Goal: Transaction & Acquisition: Book appointment/travel/reservation

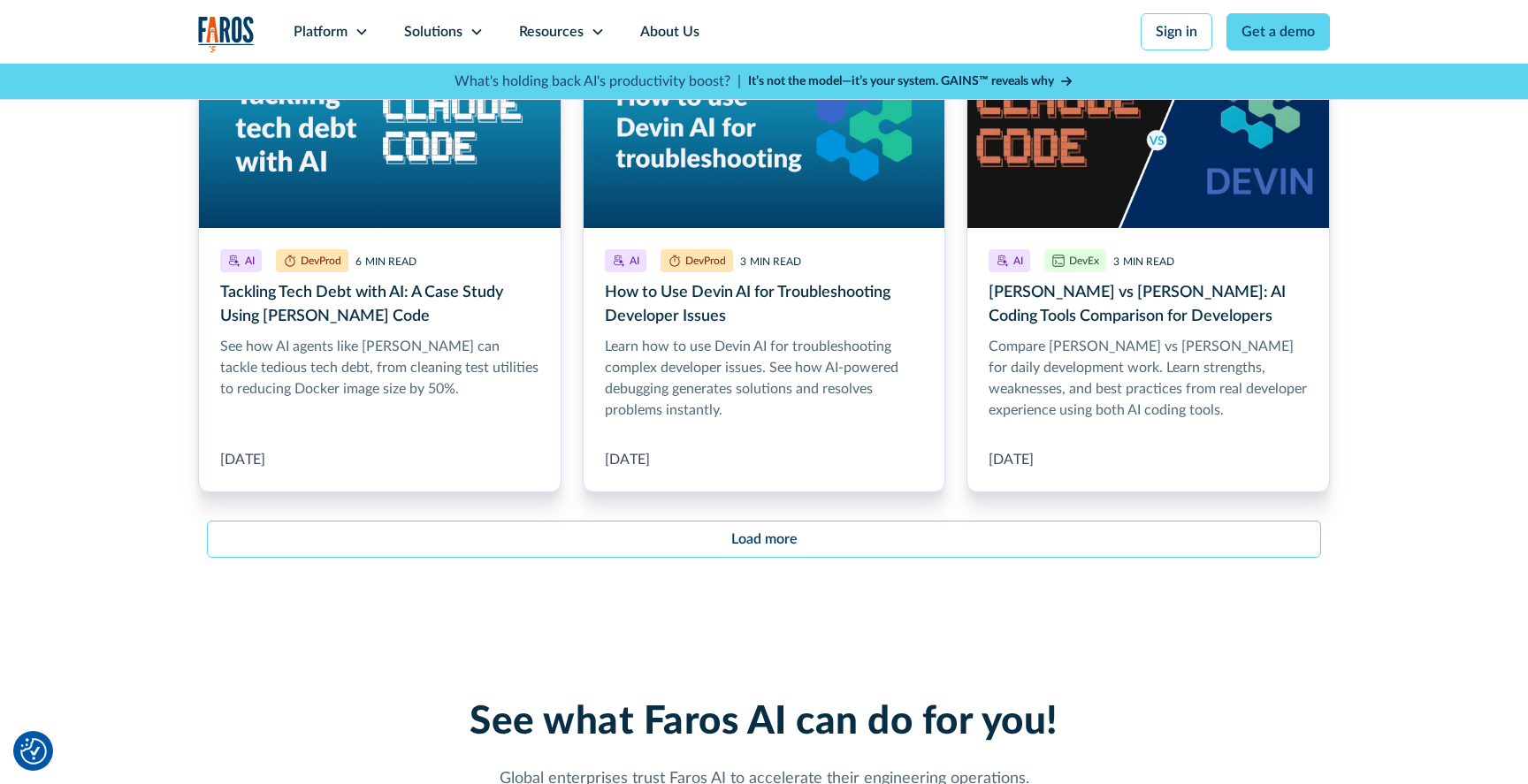
scroll to position [2126, 0]
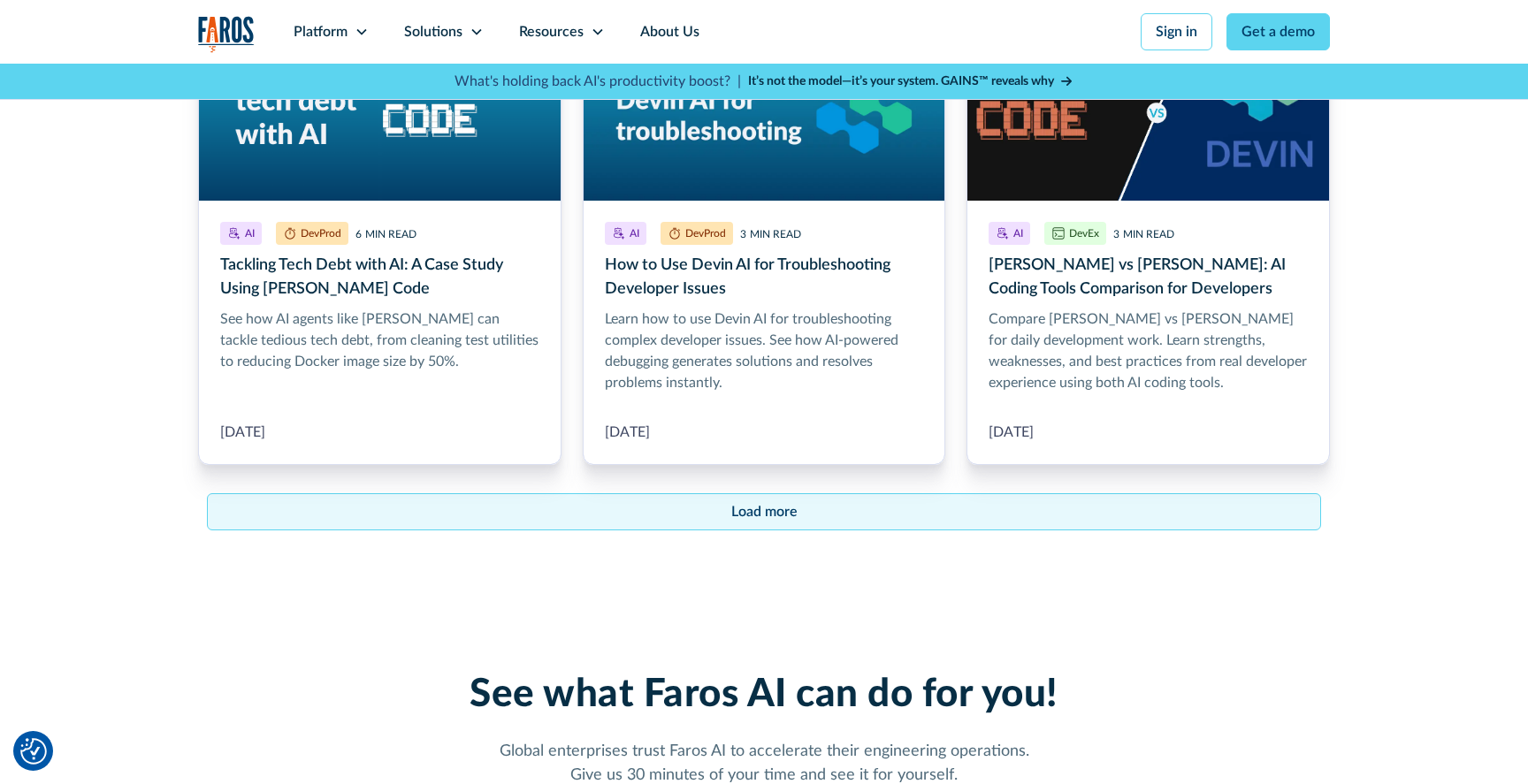
click at [750, 500] on link "Load more" at bounding box center [764, 511] width 1114 height 37
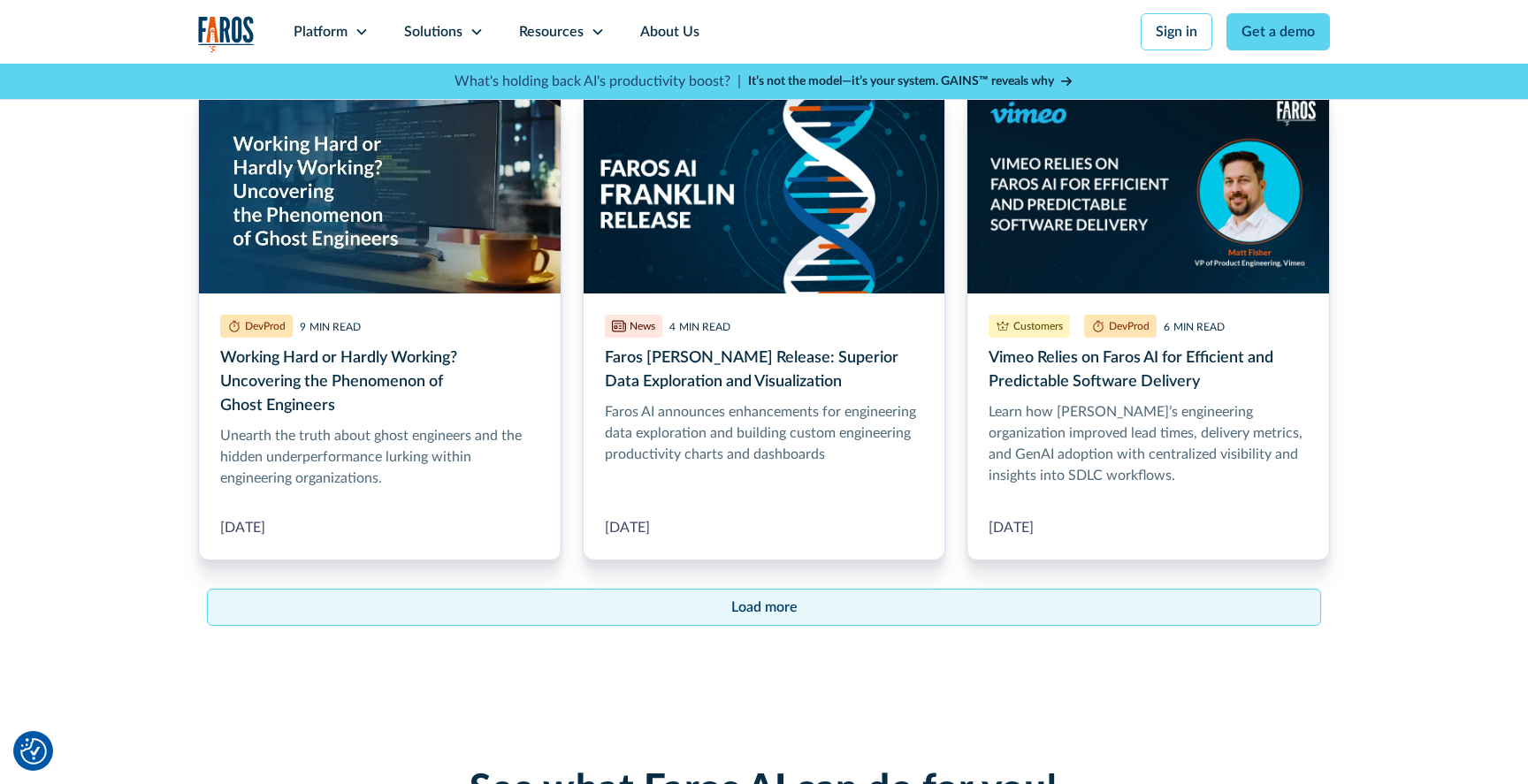
scroll to position [4106, 0]
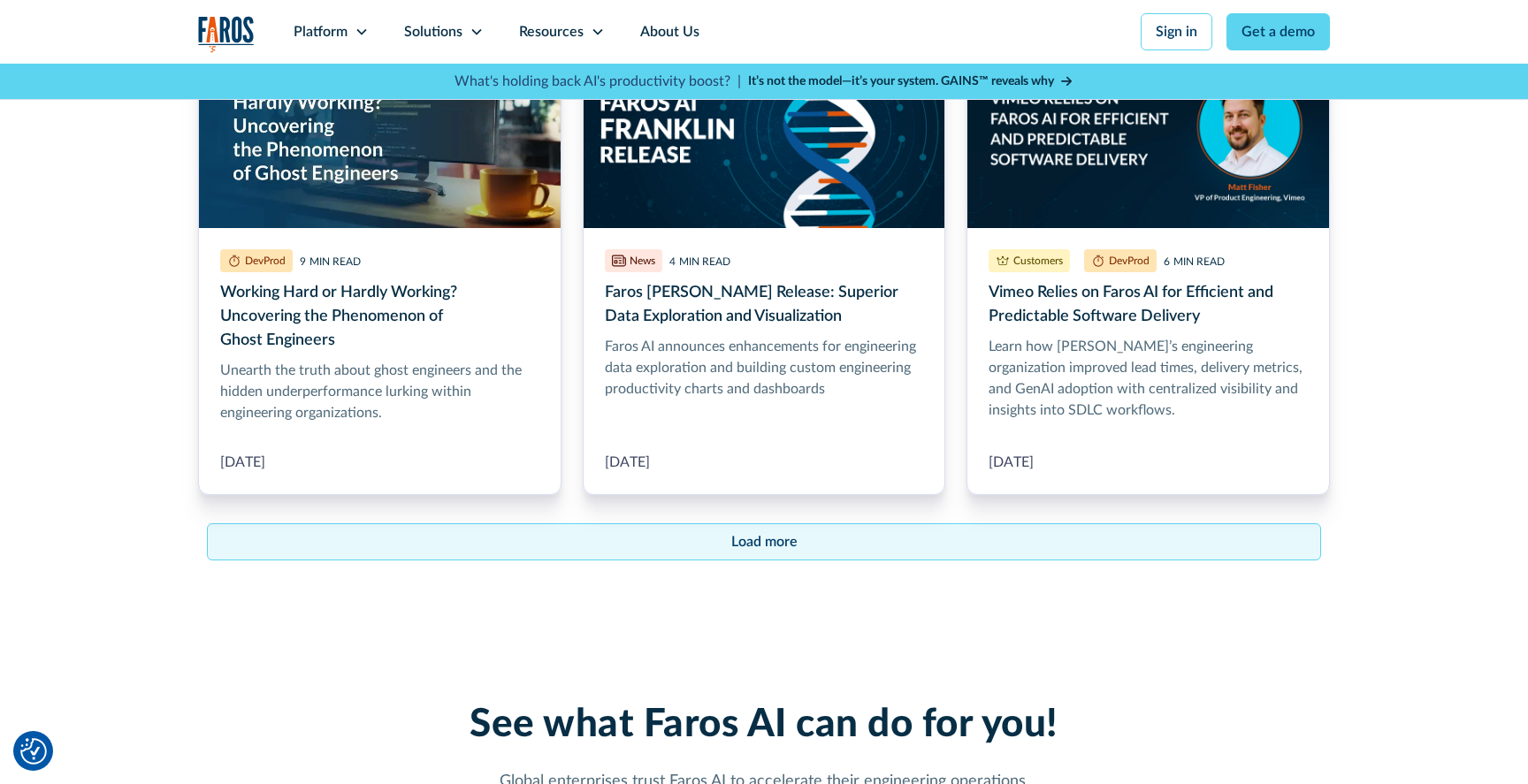
click at [745, 531] on div "Load more" at bounding box center [764, 541] width 66 height 21
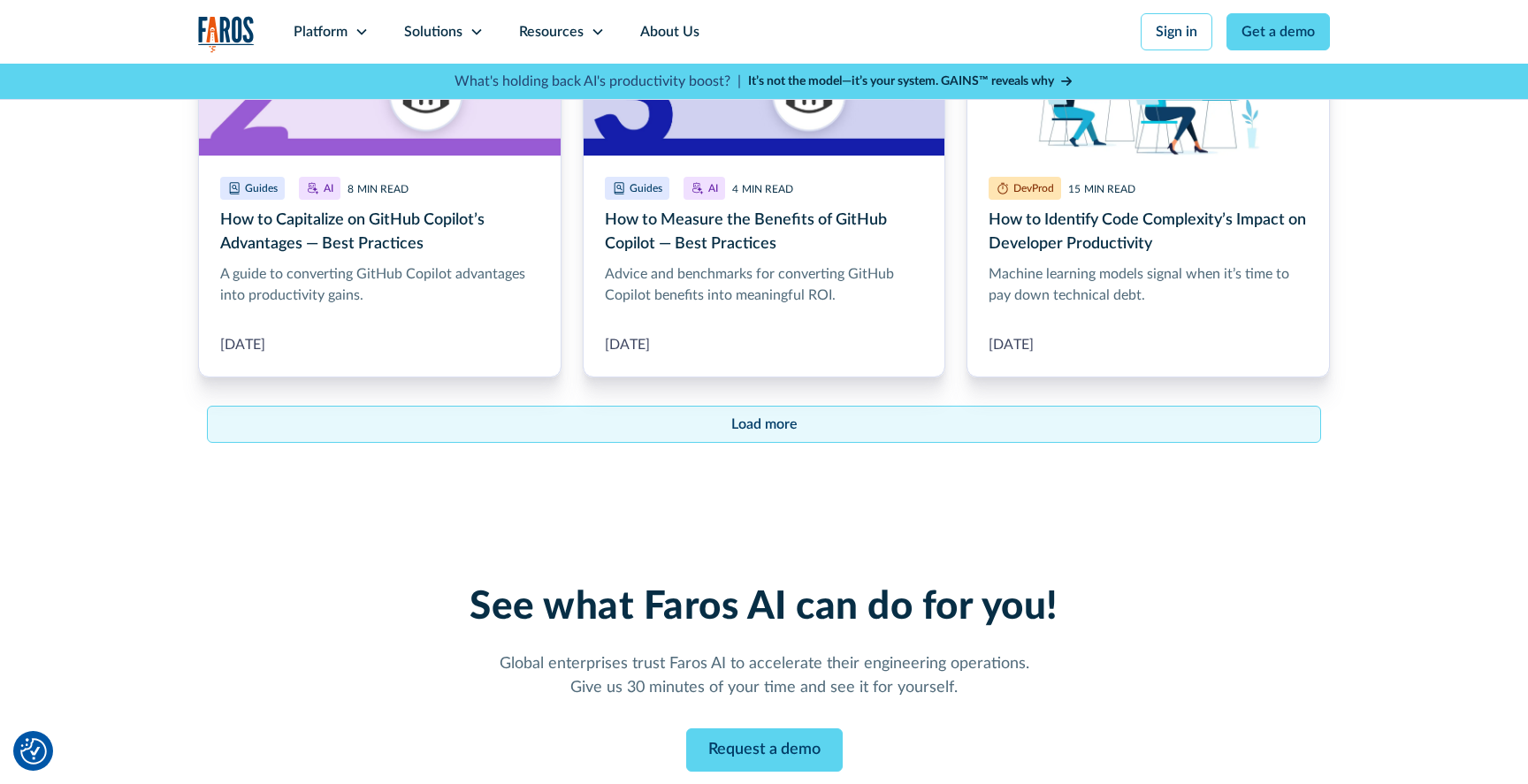
scroll to position [6327, 0]
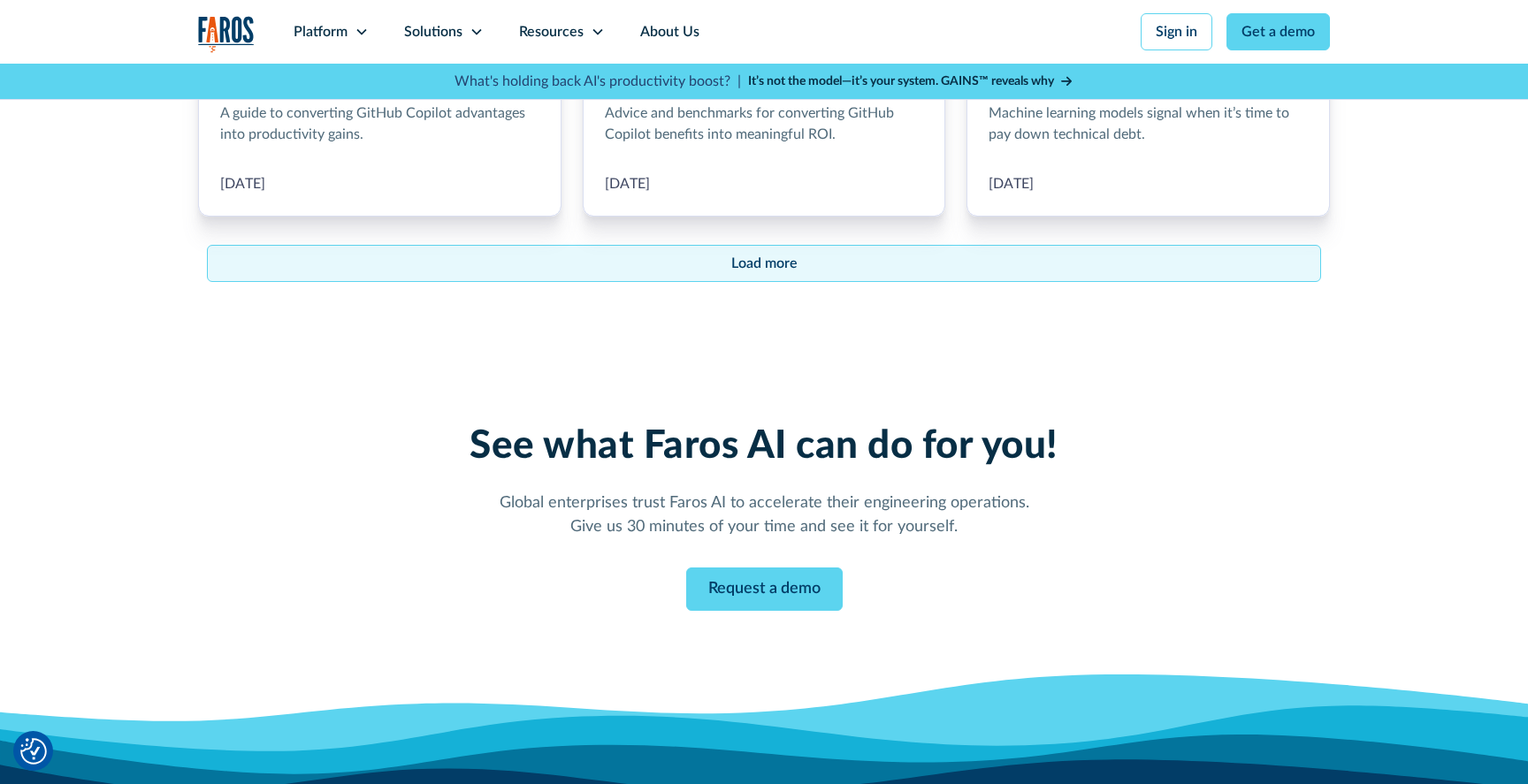
click at [802, 245] on link "Load more" at bounding box center [764, 263] width 1114 height 37
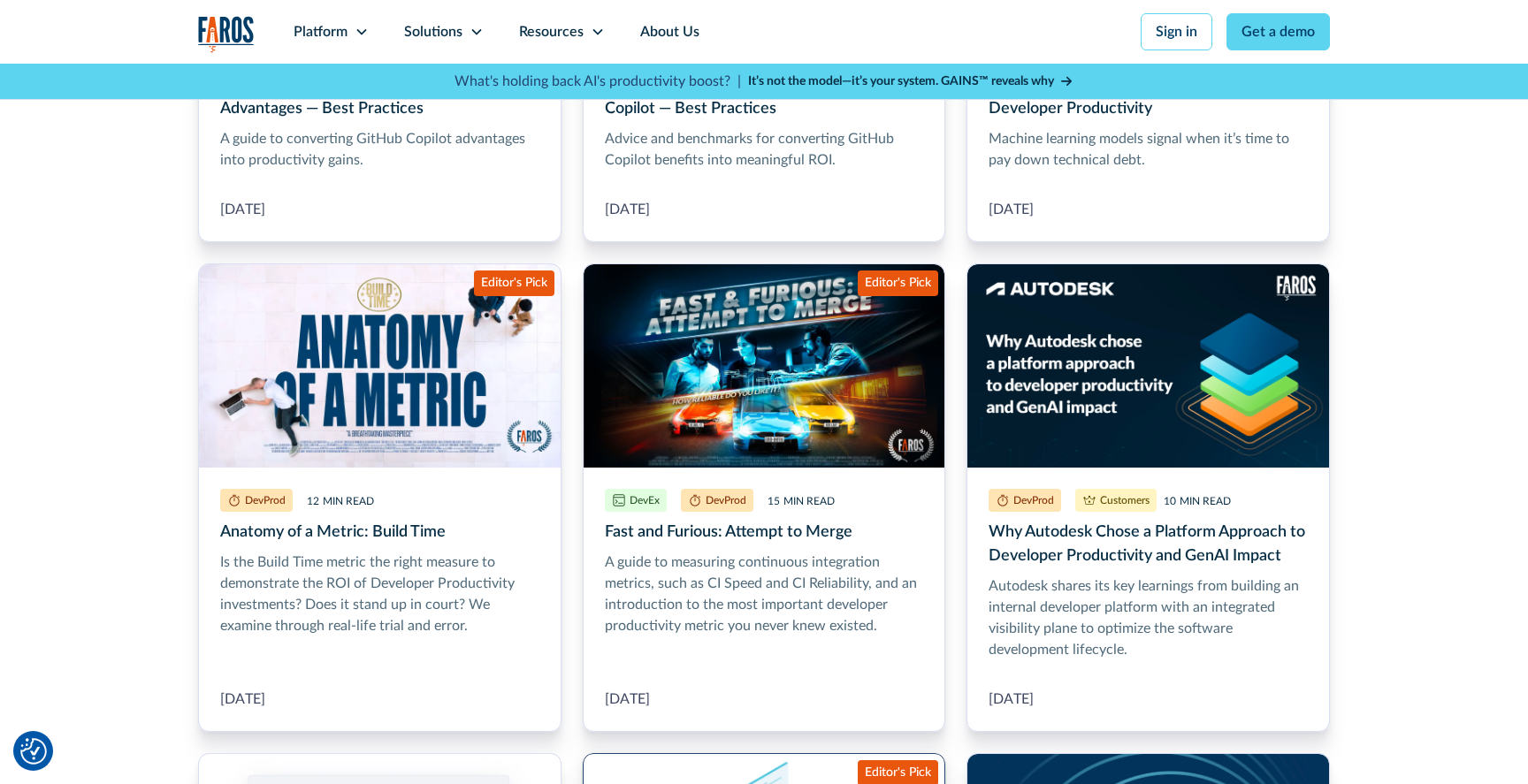
scroll to position [6233, 0]
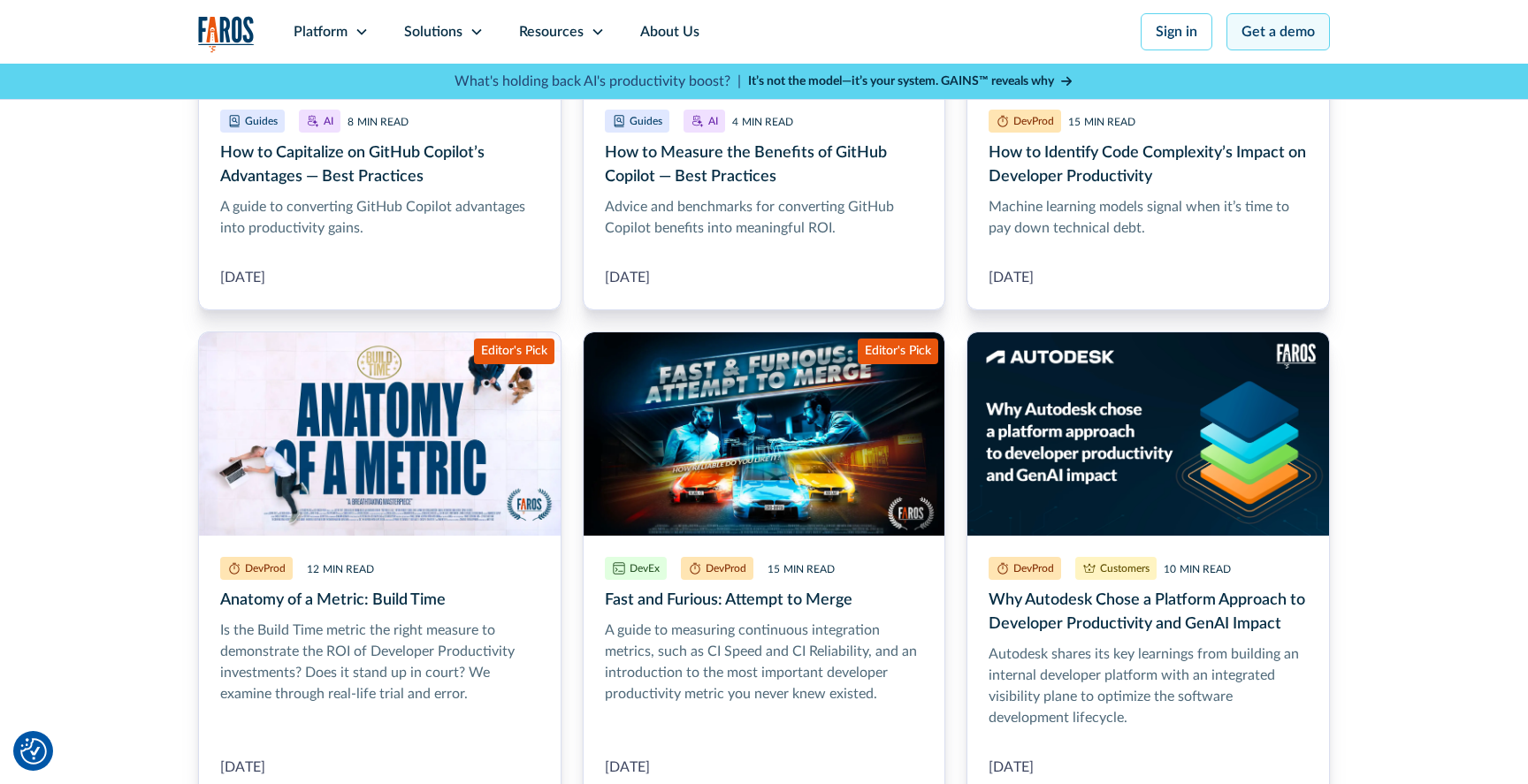
click at [1304, 31] on link "Get a demo" at bounding box center [1277, 31] width 103 height 37
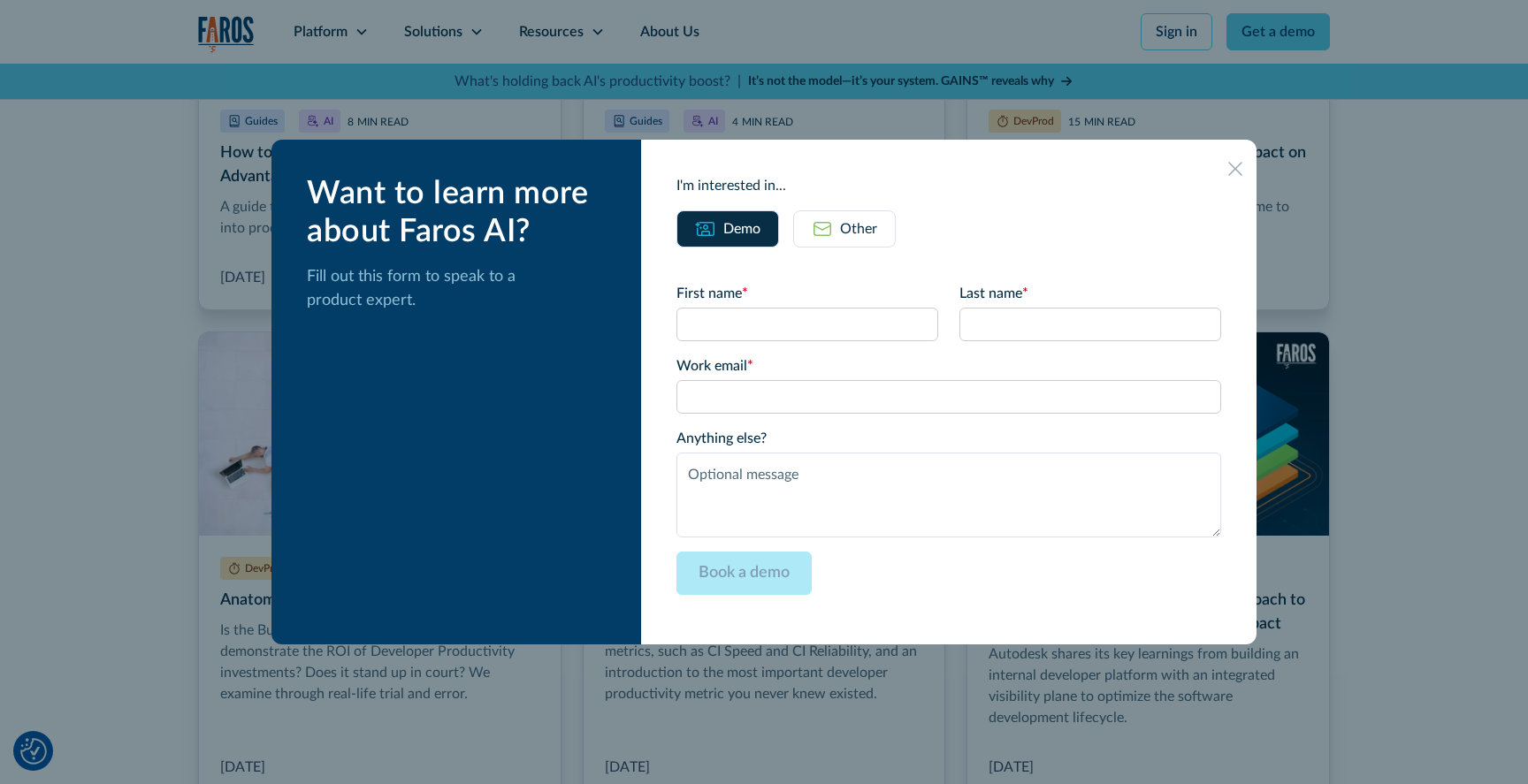
click at [79, 202] on div at bounding box center [764, 392] width 1528 height 784
click at [202, 34] on div at bounding box center [764, 392] width 1528 height 784
click at [112, 141] on div at bounding box center [764, 392] width 1528 height 784
click at [1228, 165] on icon at bounding box center [1235, 168] width 14 height 13
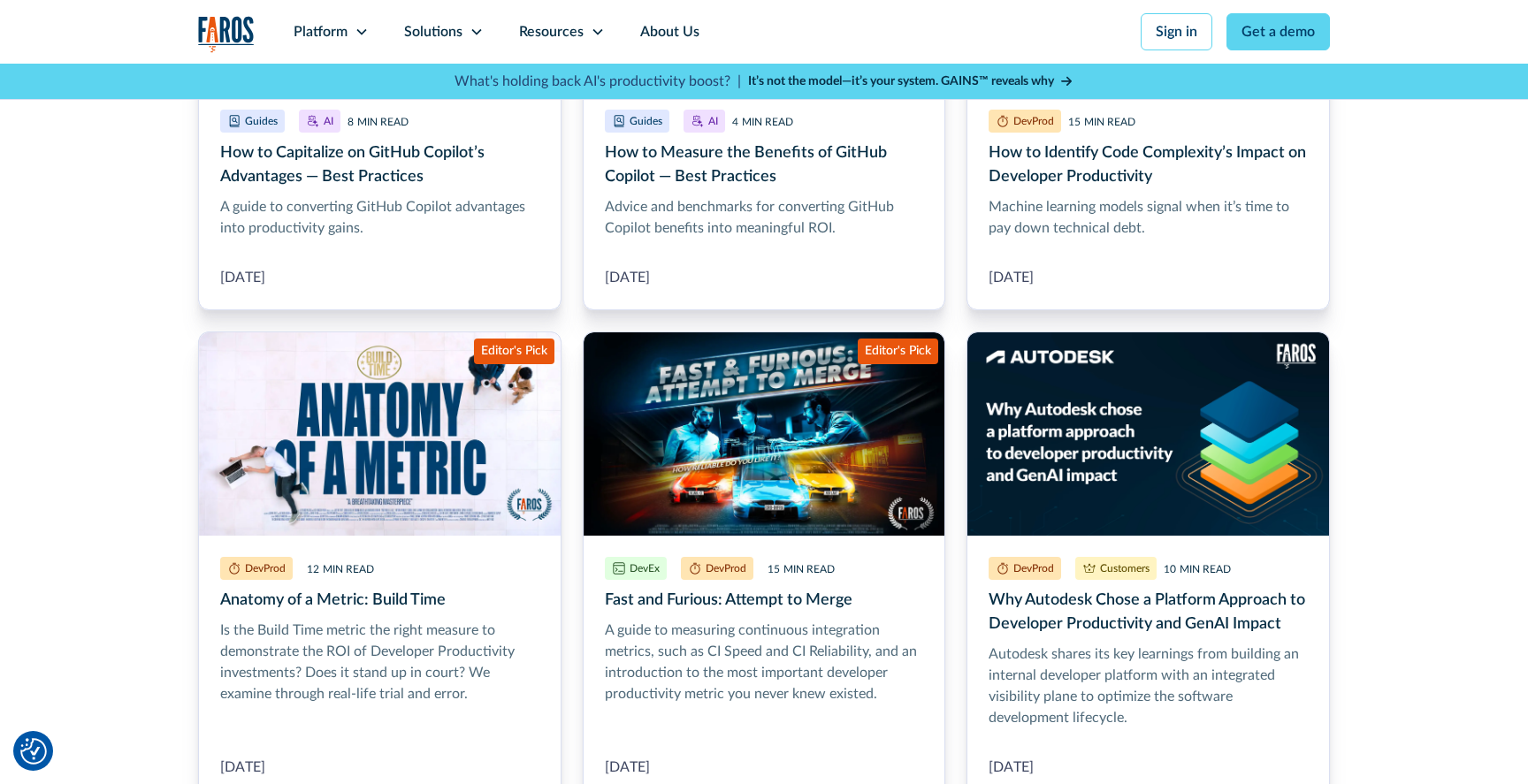
click at [226, 28] on img "home" at bounding box center [226, 34] width 57 height 36
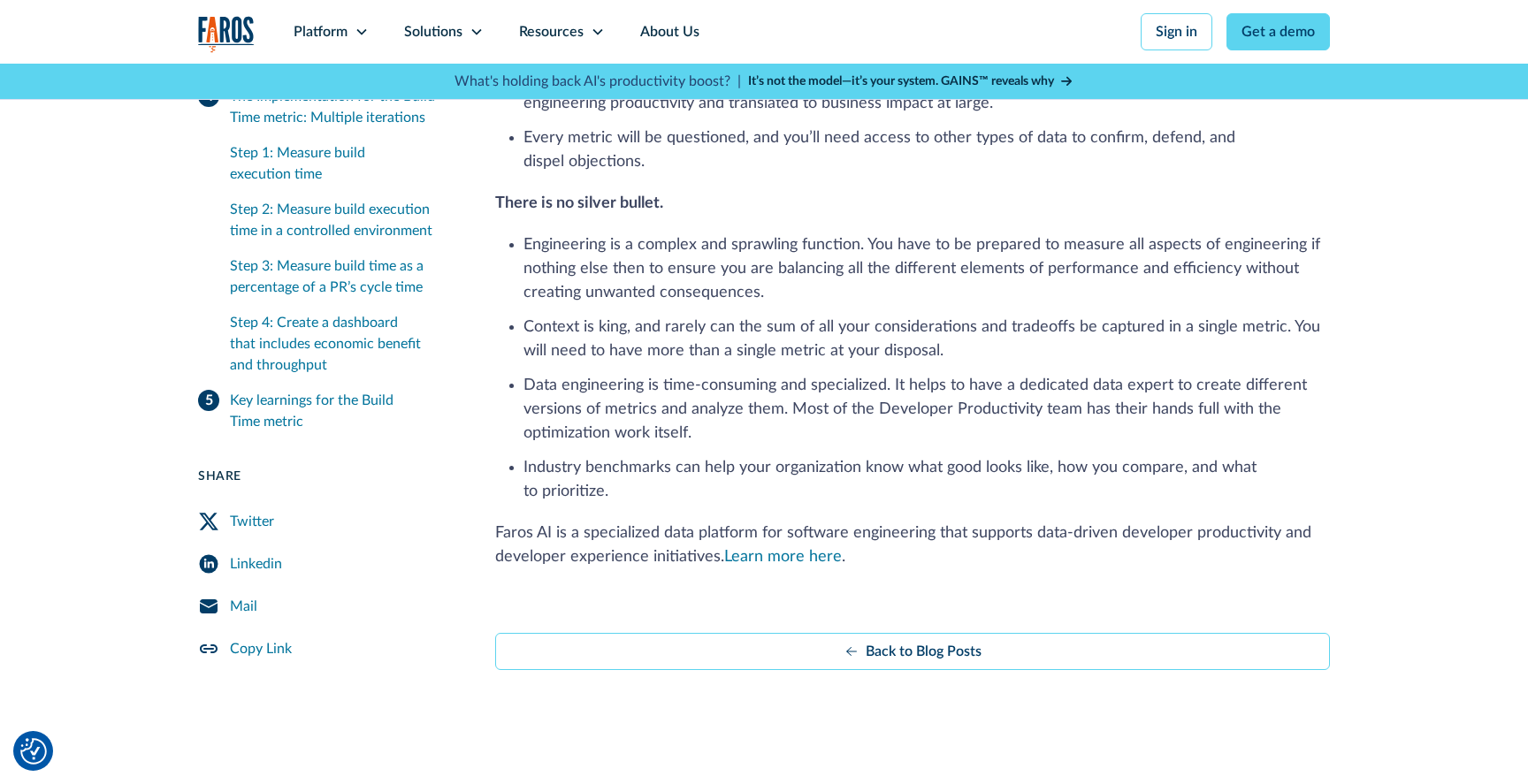
scroll to position [4057, 0]
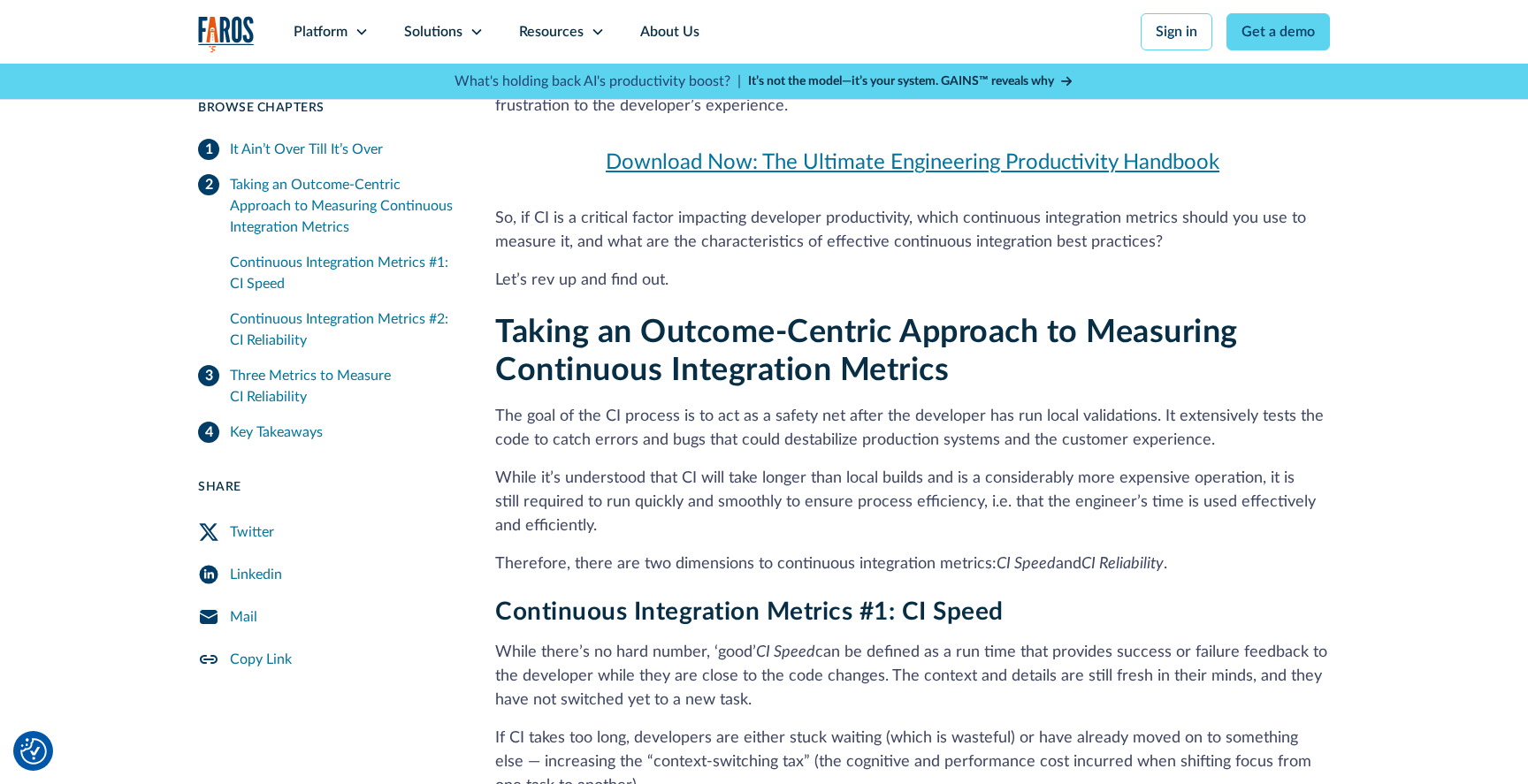
scroll to position [818, 0]
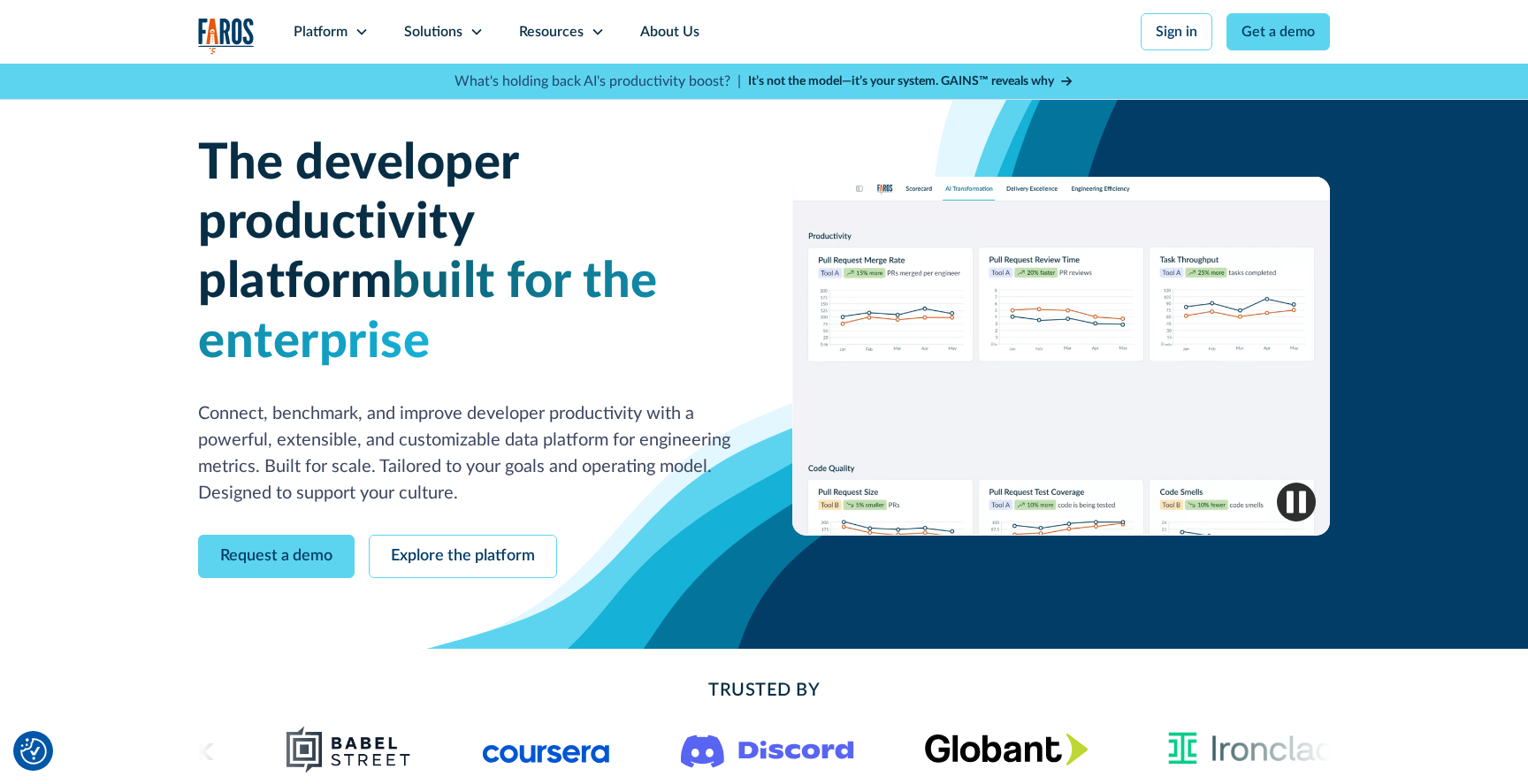
click at [247, 25] on img "home" at bounding box center [226, 36] width 57 height 36
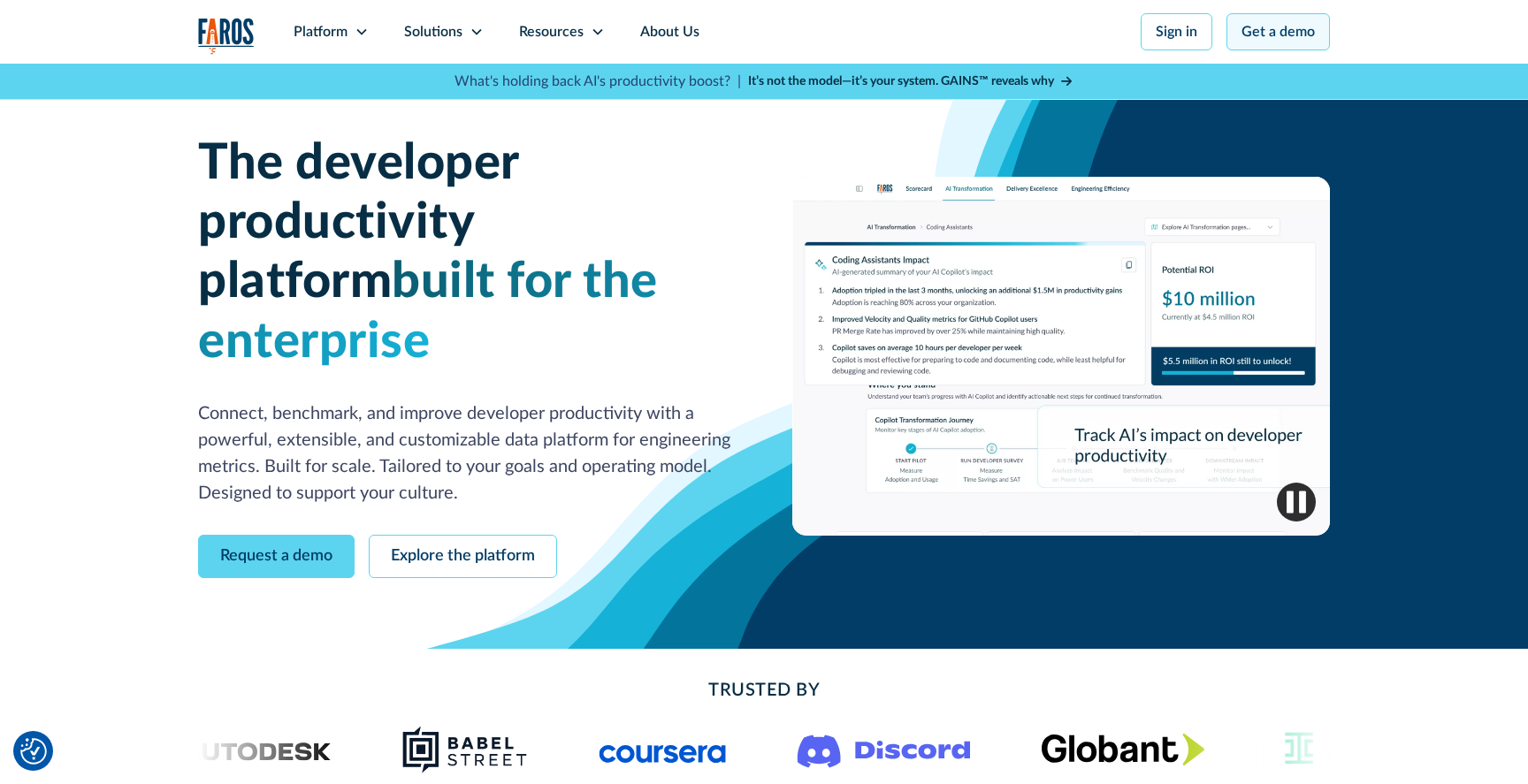
click at [1265, 45] on link "Get a demo" at bounding box center [1277, 31] width 103 height 37
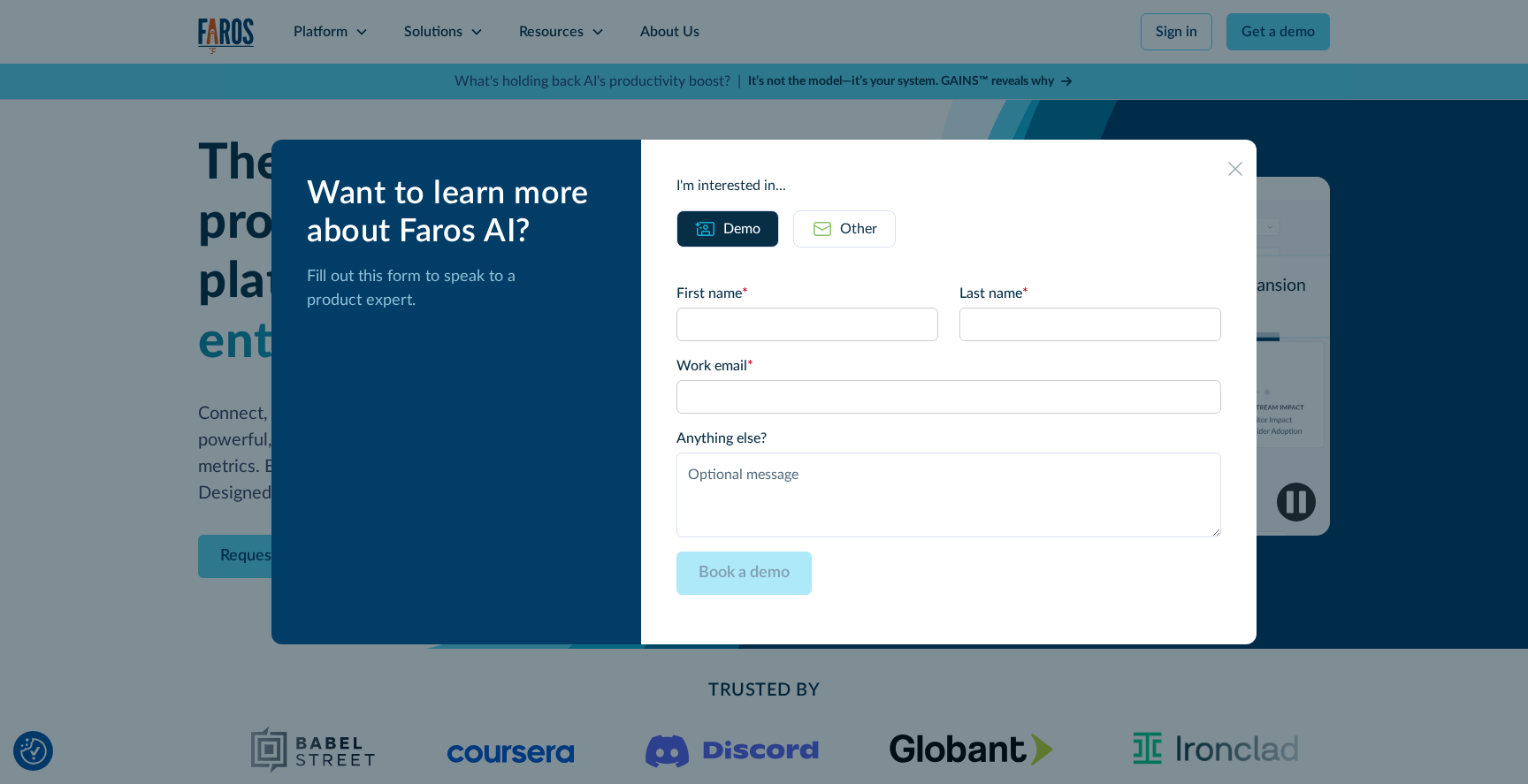
click at [51, 486] on div at bounding box center [764, 392] width 1528 height 784
